Goal: Task Accomplishment & Management: Use online tool/utility

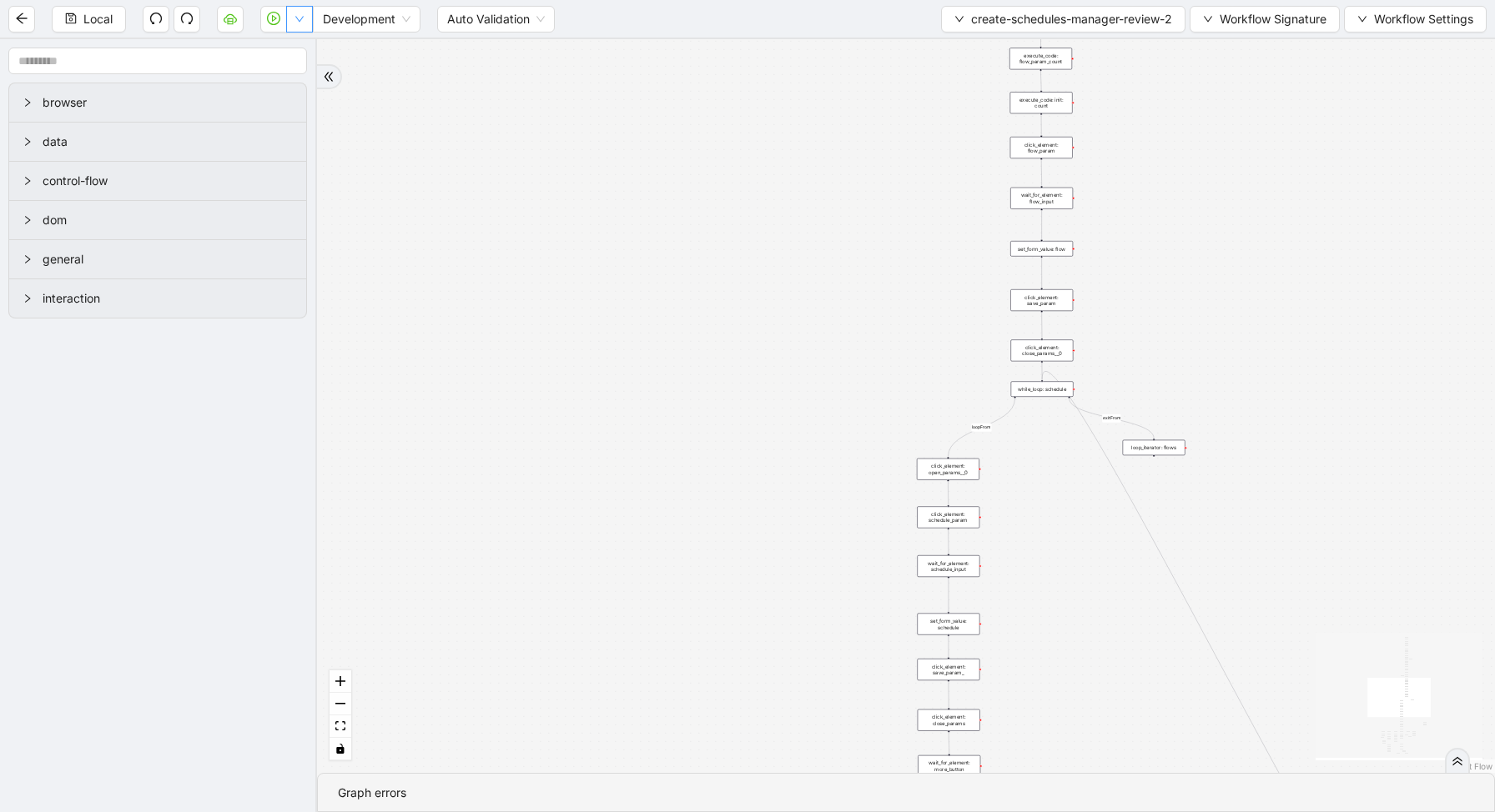
click at [295, 25] on button "button" at bounding box center [299, 19] width 26 height 26
click at [823, 185] on div "loopFrom fallback enable_retry has_error fallback exitFrom is_selected fallback…" at bounding box center [906, 406] width 1178 height 734
click at [1098, 14] on span "create-schedules-manager-review-2" at bounding box center [1071, 20] width 201 height 19
click at [1256, 104] on div "loopFrom fallback enable_retry has_error fallback exitFrom is_selected fallback…" at bounding box center [906, 406] width 1178 height 734
click at [1193, 220] on div "loopFrom fallback enable_retry has_error fallback exitFrom is_selected fallback…" at bounding box center [906, 406] width 1178 height 734
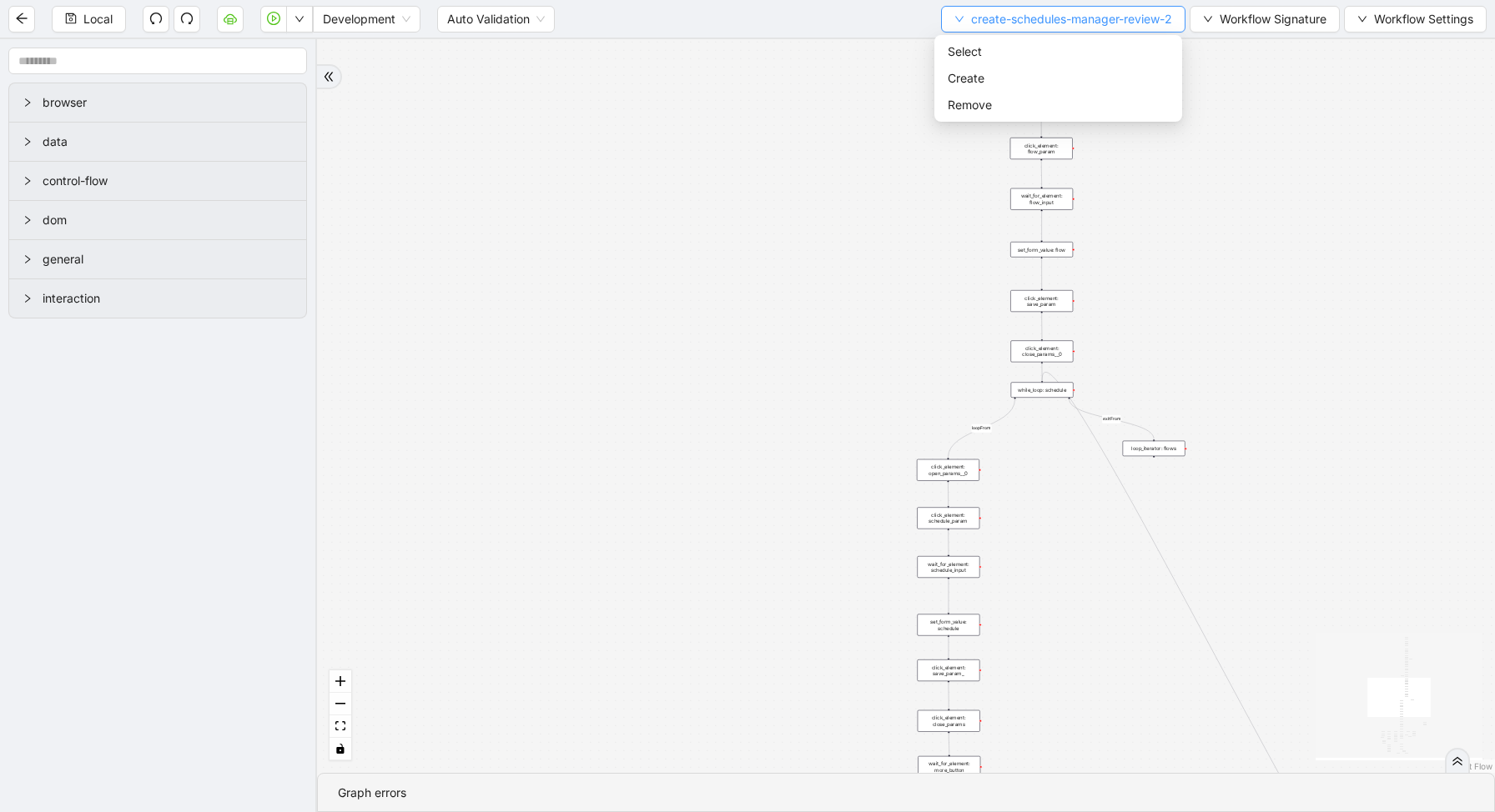
click at [1007, 8] on button "create-schedules-manager-review-2" at bounding box center [1063, 19] width 244 height 26
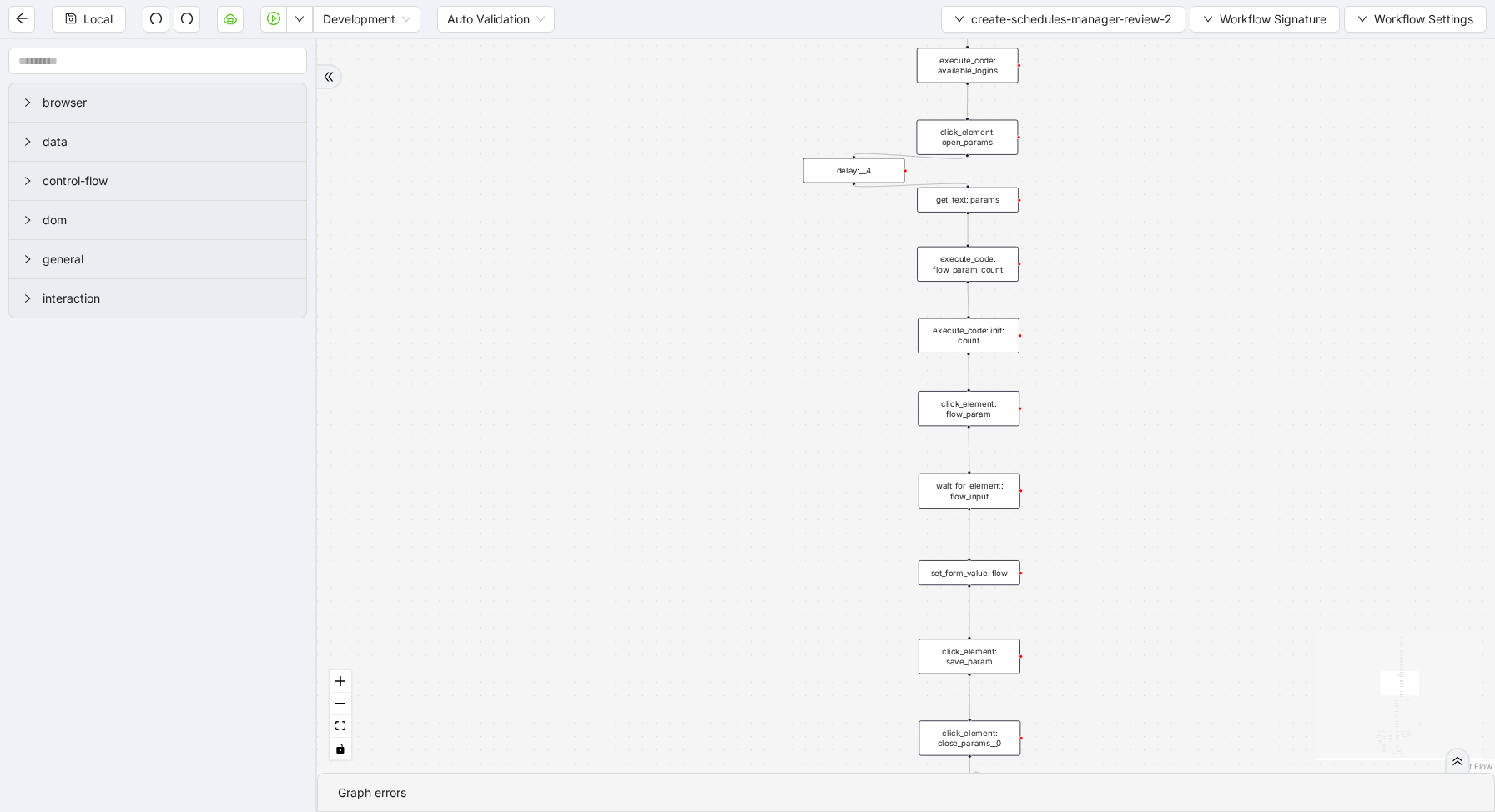
drag, startPoint x: 1157, startPoint y: 221, endPoint x: 1157, endPoint y: 603, distance: 382.0
click at [1157, 603] on div "loopFrom fallback enable_retry has_error fallback exitFrom is_selected fallback…" at bounding box center [906, 406] width 1178 height 734
click at [1053, 171] on div "loopFrom fallback enable_retry has_error fallback exitFrom is_selected fallback…" at bounding box center [906, 406] width 1178 height 734
drag, startPoint x: 1127, startPoint y: 199, endPoint x: 1132, endPoint y: 441, distance: 242.1
click at [1130, 439] on div "loopFrom fallback enable_retry has_error fallback exitFrom is_selected fallback…" at bounding box center [906, 406] width 1178 height 734
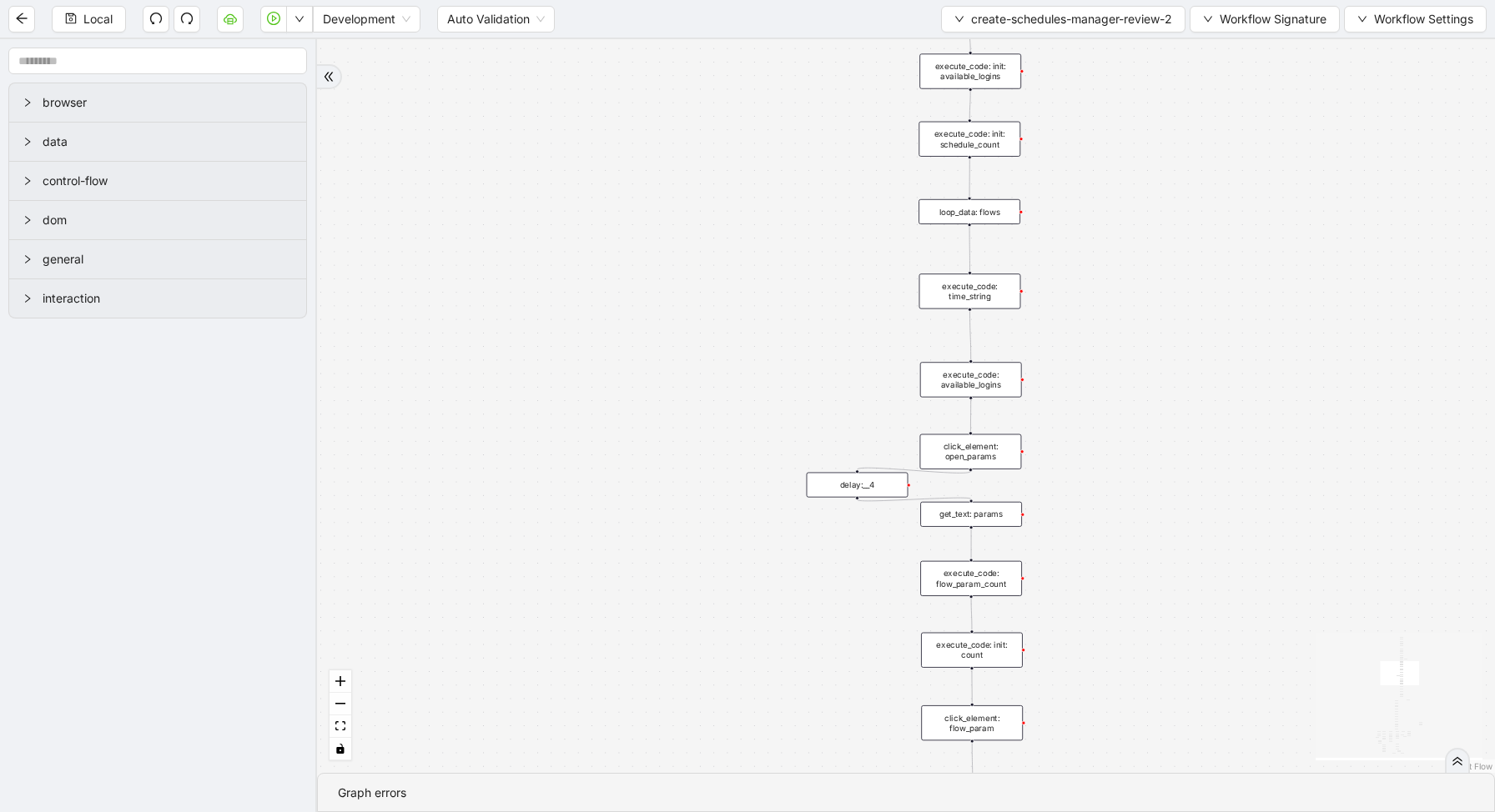
click at [1101, 172] on div "loopFrom fallback enable_retry has_error fallback exitFrom is_selected fallback…" at bounding box center [906, 406] width 1178 height 734
click at [972, 217] on div "loop_data: flows" at bounding box center [969, 212] width 102 height 25
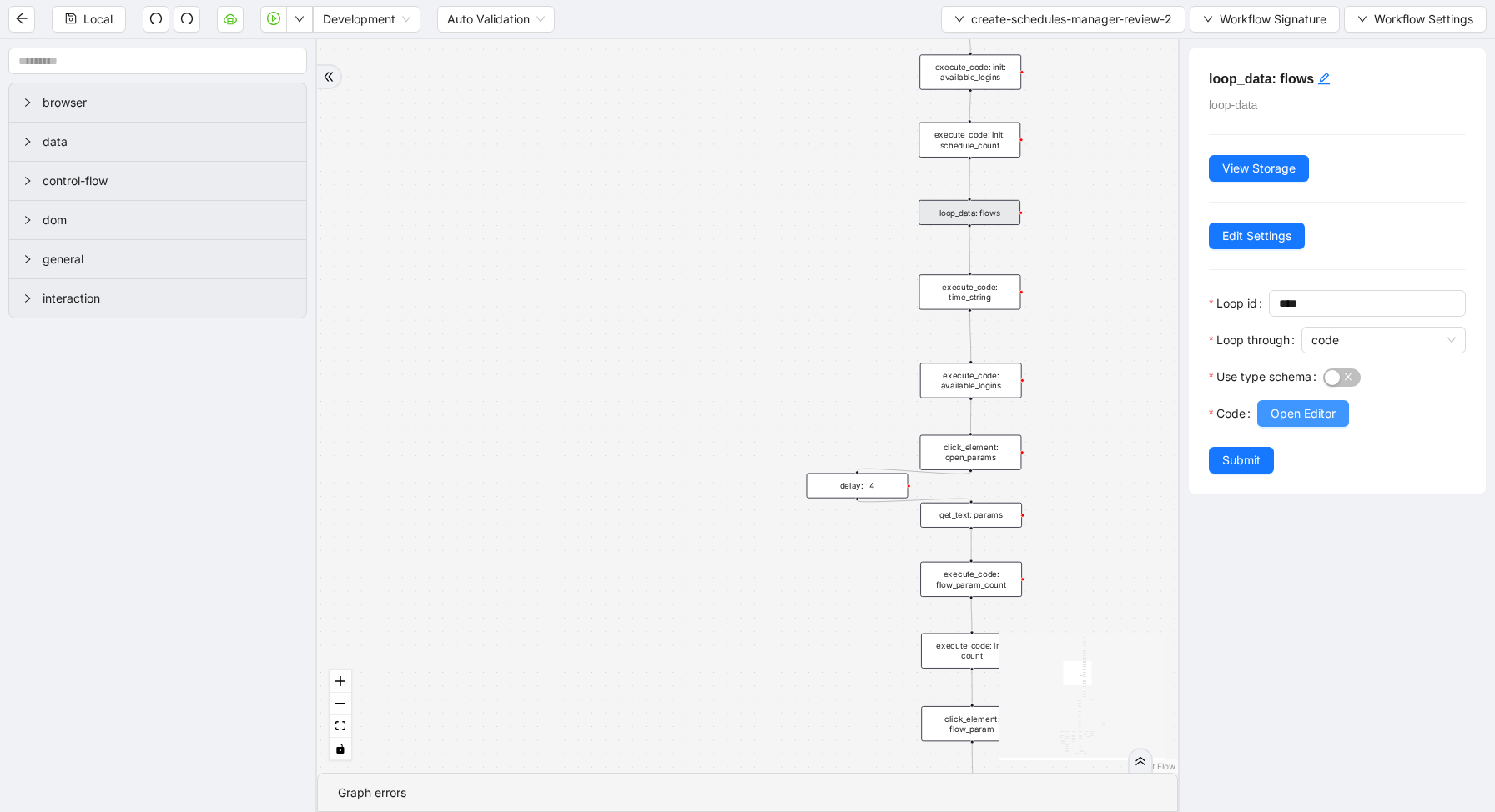
click at [1274, 409] on span "Open Editor" at bounding box center [1302, 414] width 65 height 19
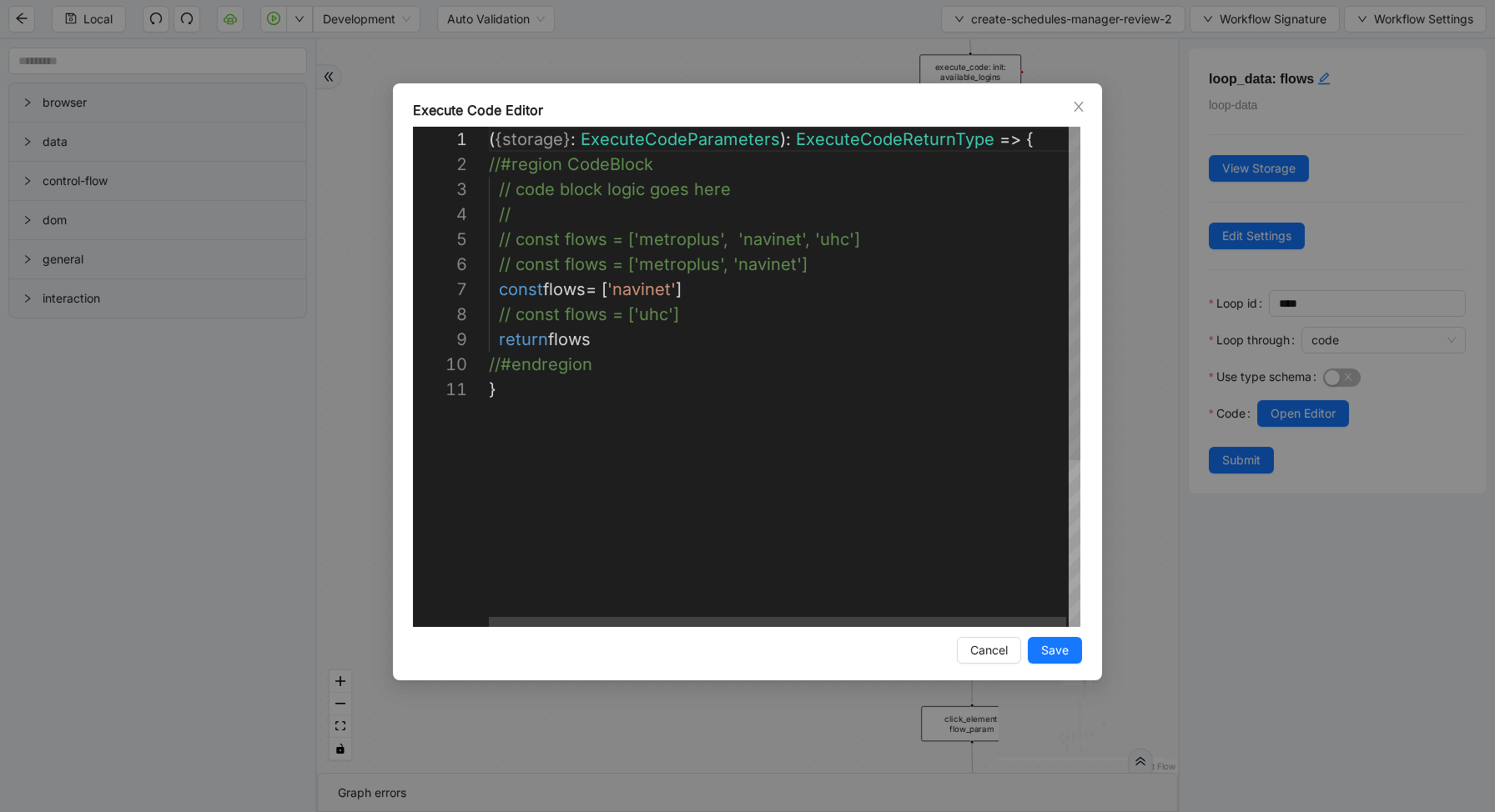
click at [696, 283] on div "( { storage } : ExecuteCodeParameters ): ExecuteCodeReturnType => { //#region C…" at bounding box center [786, 501] width 594 height 751
click at [712, 285] on div "( { storage } : ExecuteCodeParameters ): ExecuteCodeReturnType => { //#region C…" at bounding box center [786, 514] width 594 height 776
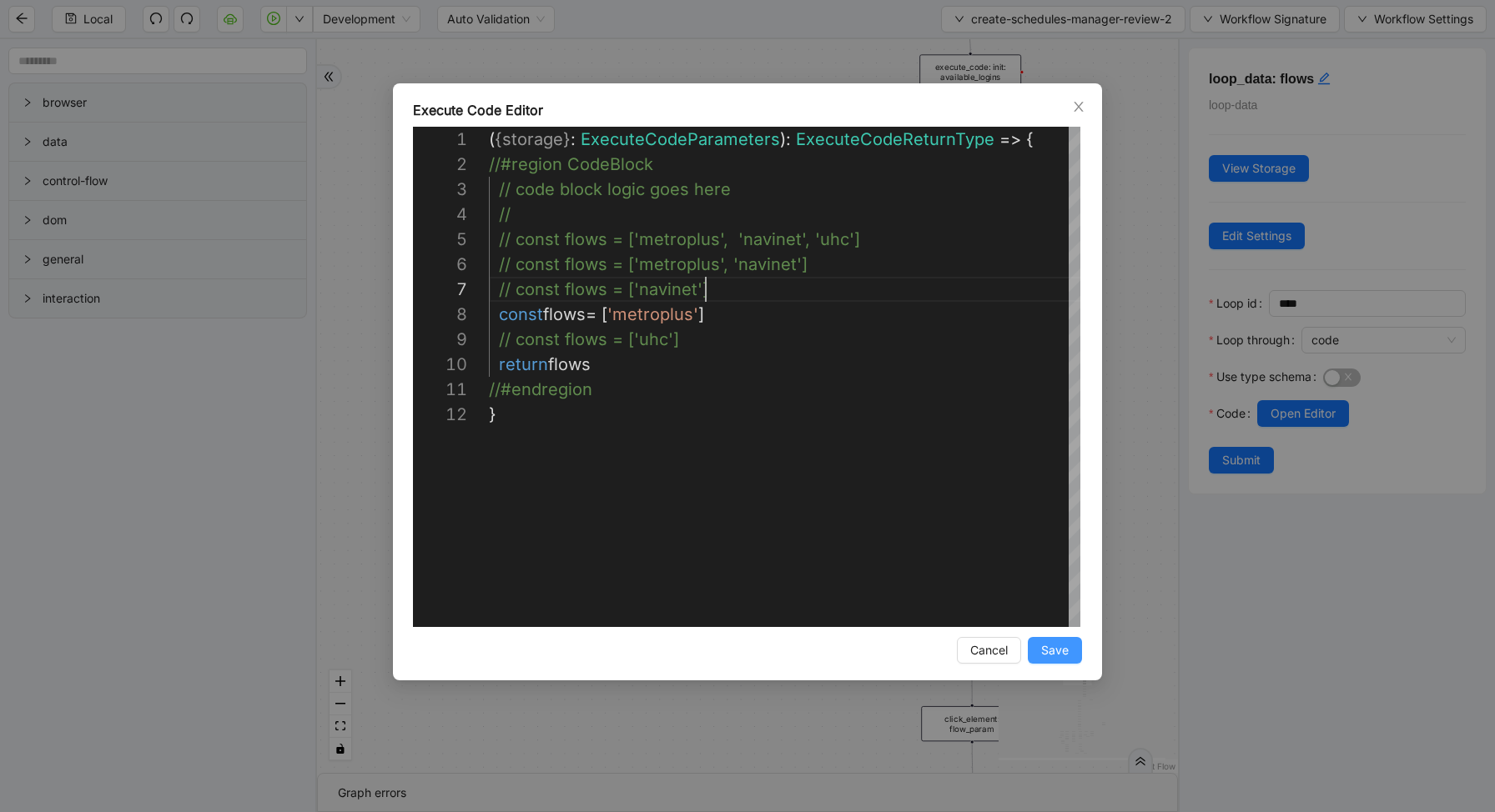
type textarea "**********"
click at [1067, 652] on span "Save" at bounding box center [1055, 651] width 27 height 19
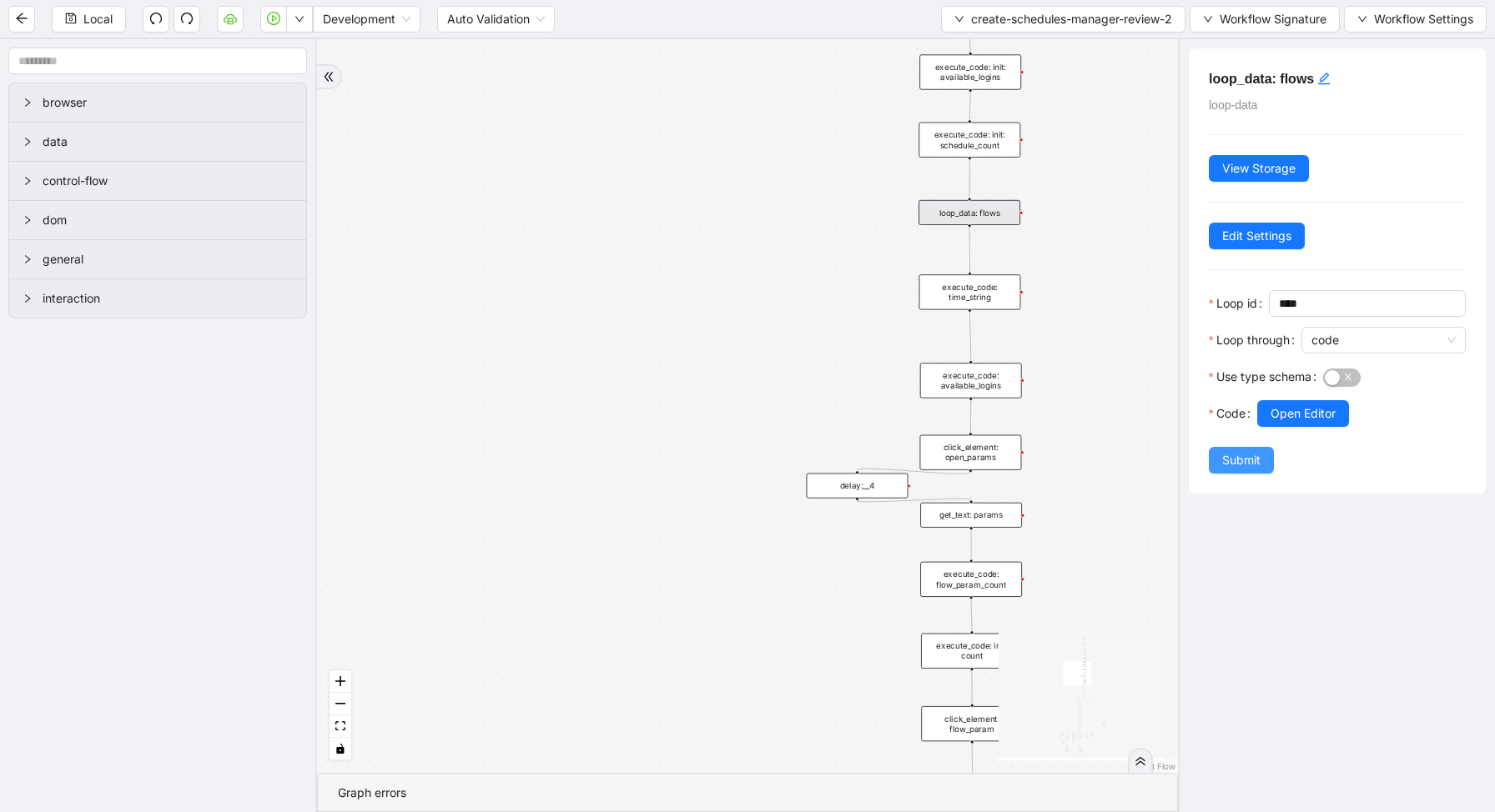
click at [1256, 469] on button "Submit" at bounding box center [1240, 460] width 65 height 26
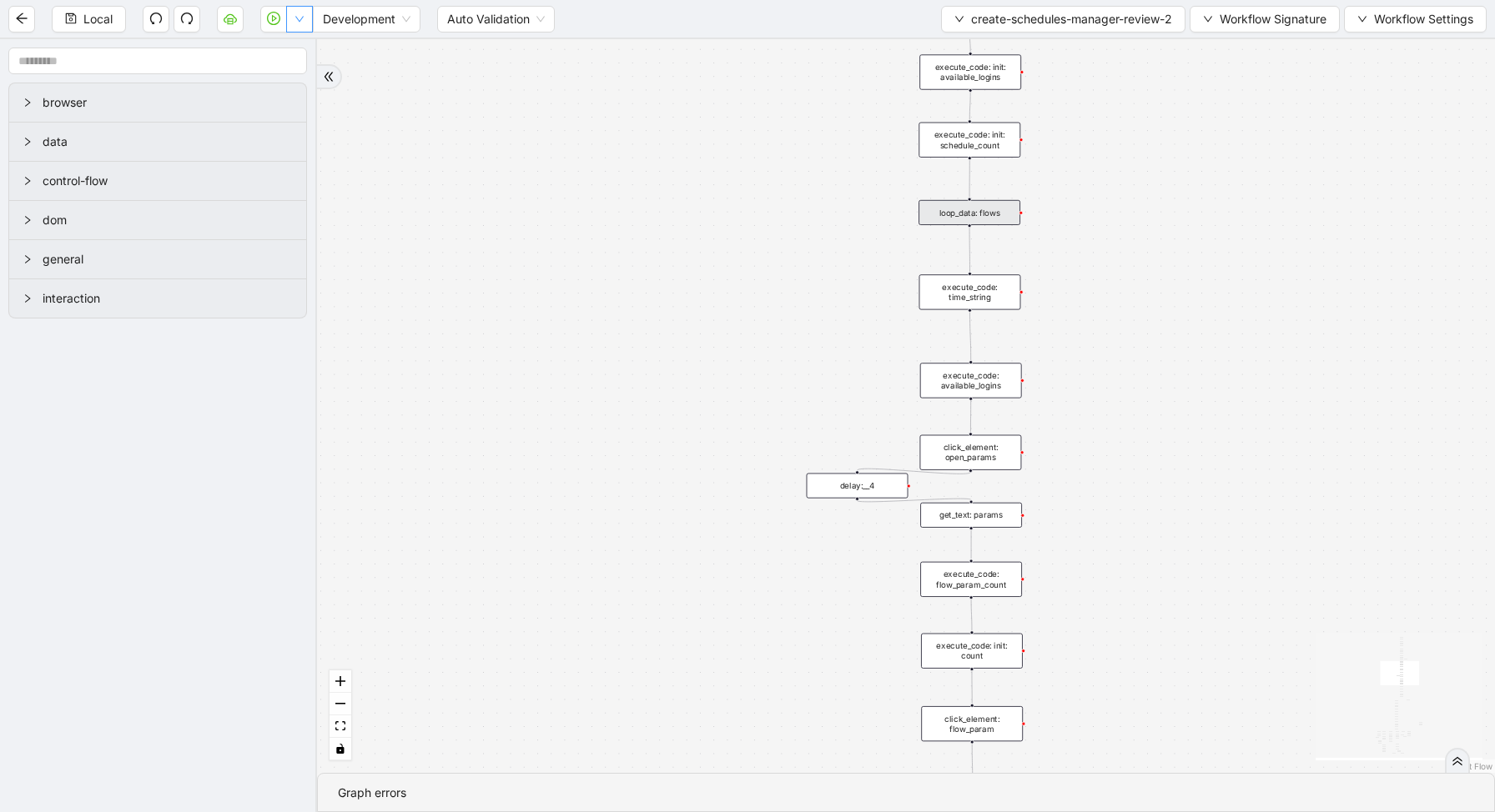
click at [299, 19] on icon "down" at bounding box center [300, 20] width 10 height 10
click at [288, 53] on input "text" at bounding box center [158, 60] width 299 height 26
click at [295, 32] on div "Local Development Auto Validation create-schedules-manager-review-2 Workflow Si…" at bounding box center [748, 19] width 1495 height 37
click at [296, 25] on button "button" at bounding box center [299, 19] width 26 height 26
click at [278, 51] on input "text" at bounding box center [158, 60] width 299 height 26
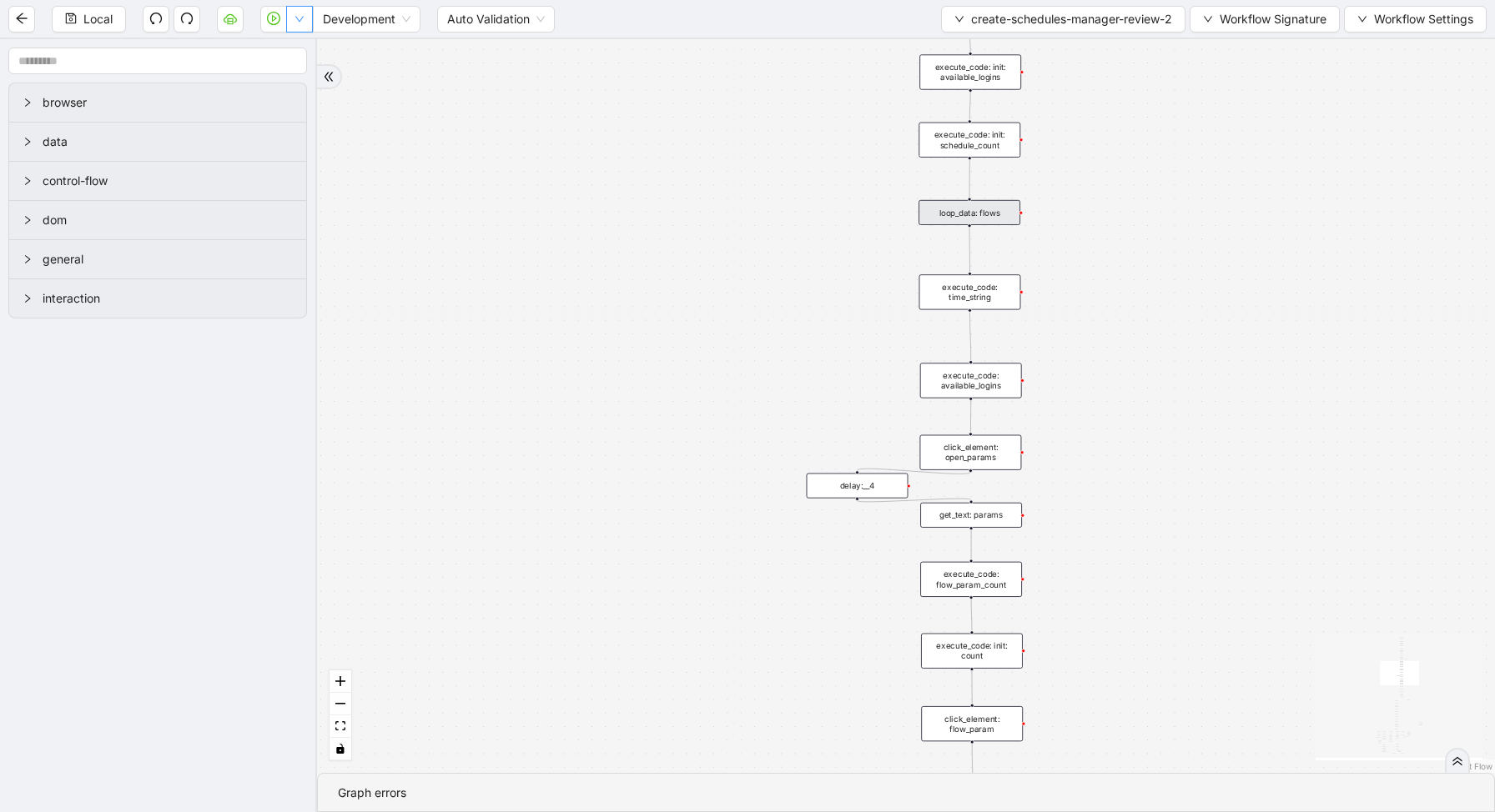
click at [300, 22] on icon "down" at bounding box center [300, 20] width 10 height 10
click at [300, 53] on li "Run local workflow" at bounding box center [246, 51] width 122 height 26
